Goal: Task Accomplishment & Management: Manage account settings

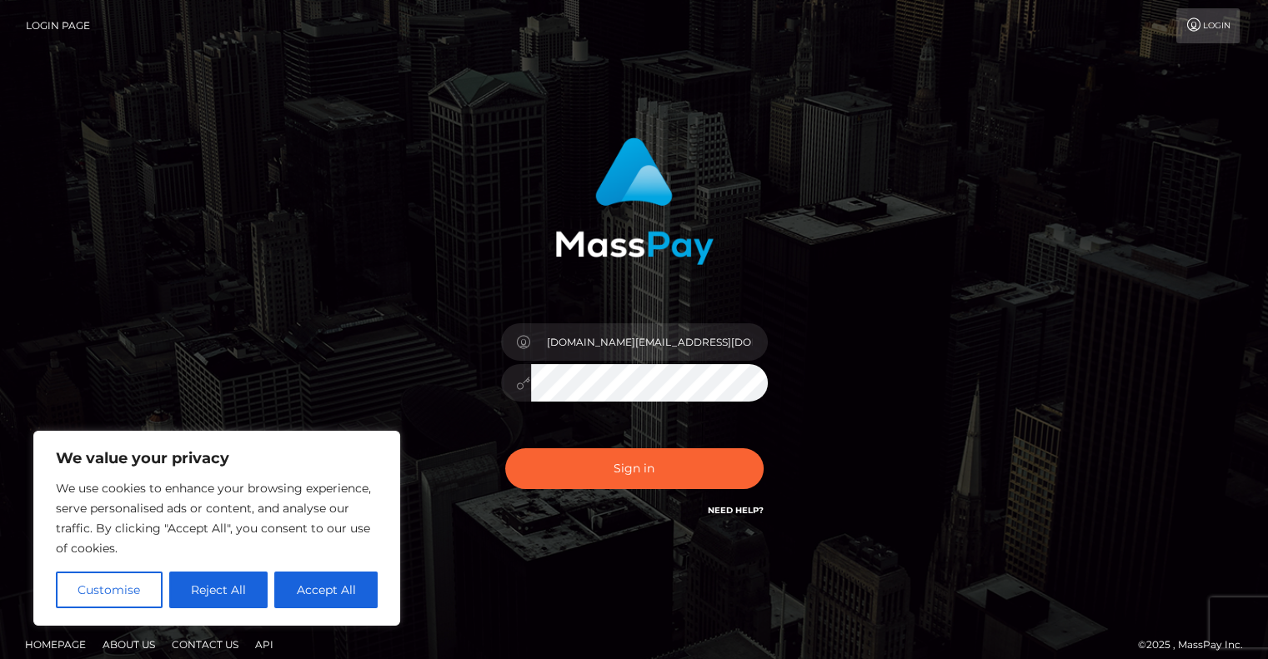
type input "[DOMAIN_NAME][EMAIL_ADDRESS][DOMAIN_NAME]"
click at [505, 449] on button "Sign in" at bounding box center [634, 469] width 258 height 41
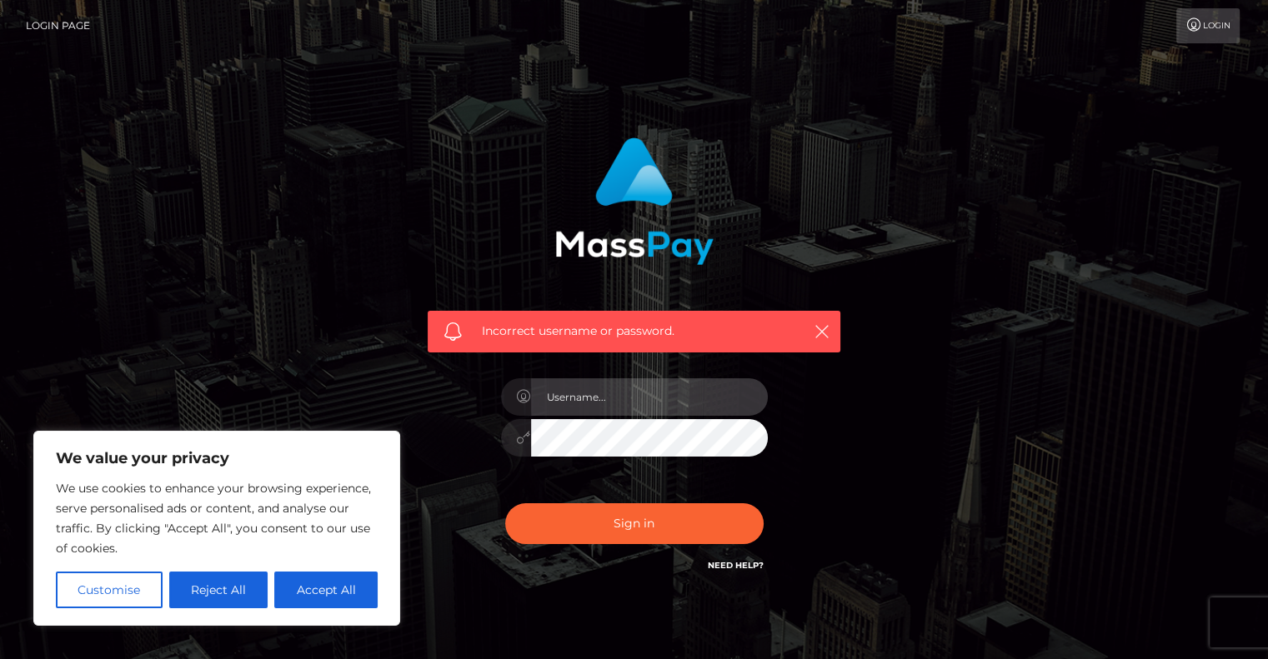
click at [587, 392] on input "text" at bounding box center [649, 398] width 237 height 38
type input "[DOMAIN_NAME][EMAIL_ADDRESS][DOMAIN_NAME]"
click at [505, 504] on button "Sign in" at bounding box center [634, 524] width 258 height 41
click at [587, 406] on input "text" at bounding box center [649, 398] width 237 height 38
type input "[DOMAIN_NAME][EMAIL_ADDRESS][DOMAIN_NAME]"
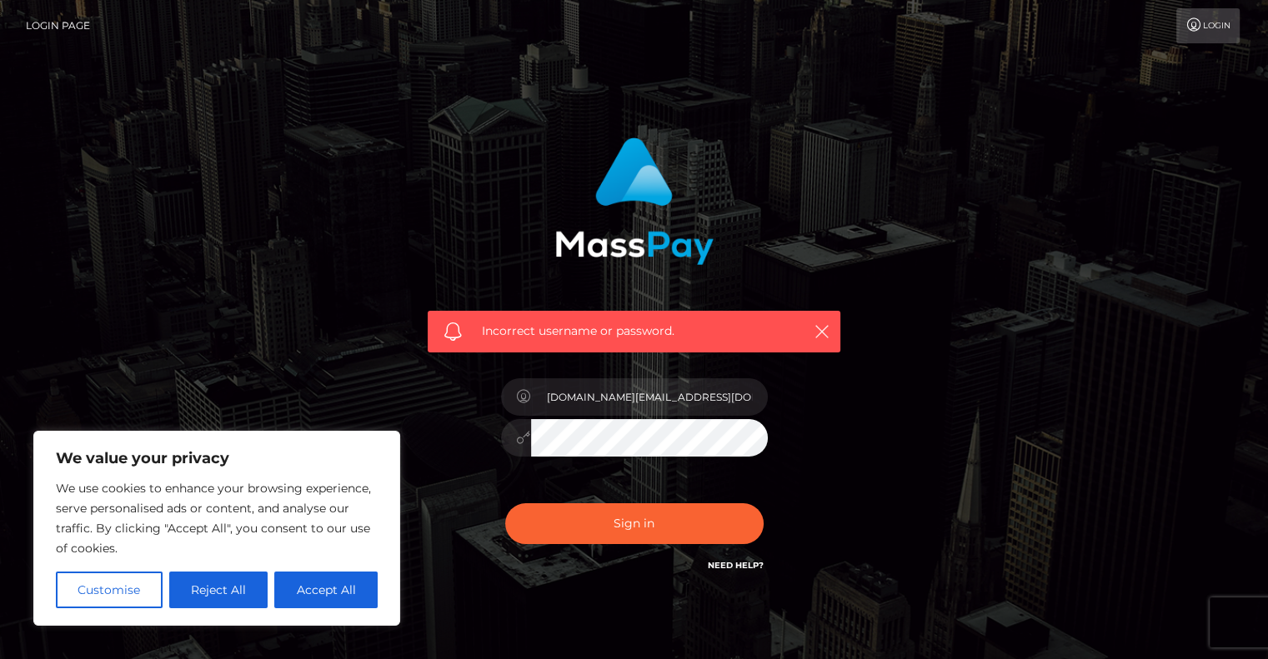
click at [505, 504] on button "Sign in" at bounding box center [634, 524] width 258 height 41
